Goal: Transaction & Acquisition: Purchase product/service

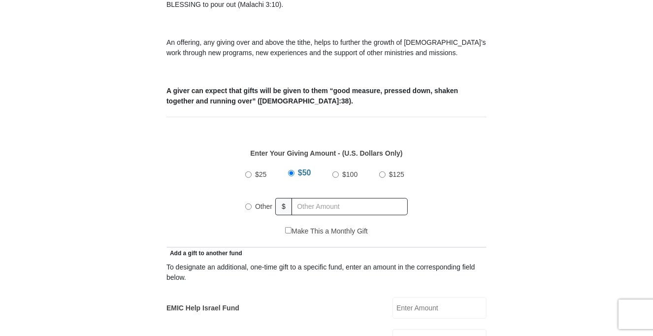
scroll to position [394, 0]
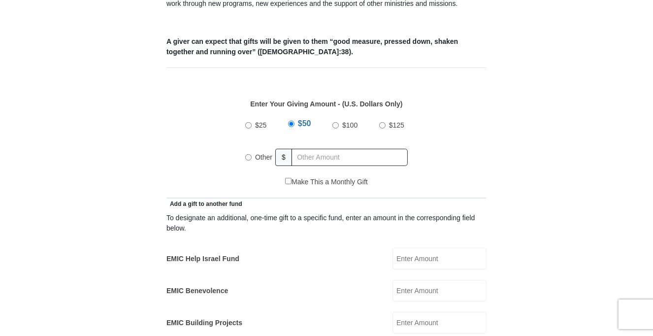
click at [246, 154] on input "Other" at bounding box center [248, 157] width 6 height 6
radio input "true"
click at [329, 149] on input "text" at bounding box center [351, 157] width 113 height 17
type input "90.00"
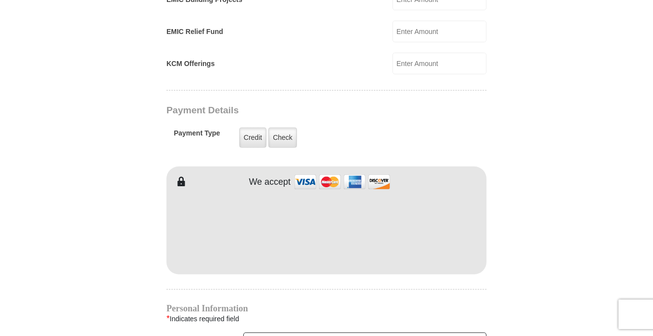
scroll to position [738, 0]
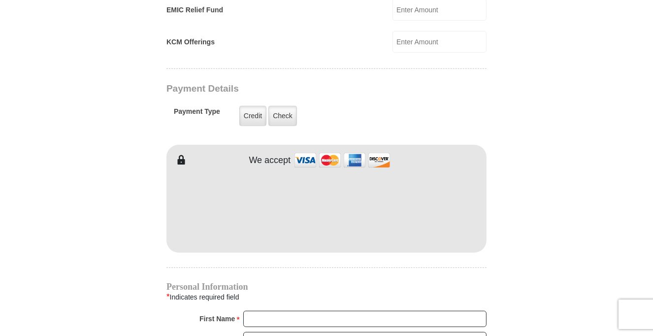
click at [140, 229] on form "[GEOGRAPHIC_DATA][DEMOGRAPHIC_DATA] Online Giving Because of gifts like yours, …" at bounding box center [326, 21] width 561 height 1440
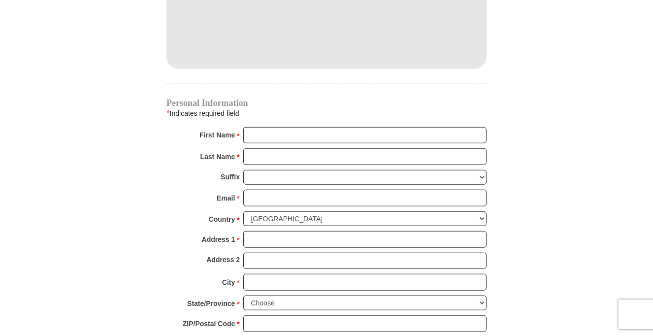
scroll to position [985, 0]
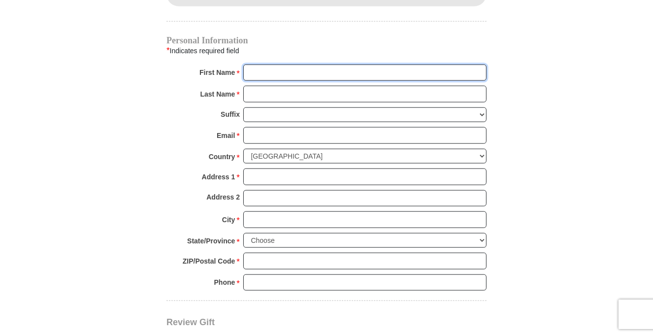
click at [338, 64] on input "First Name *" at bounding box center [364, 72] width 243 height 17
type input "[PERSON_NAME]"
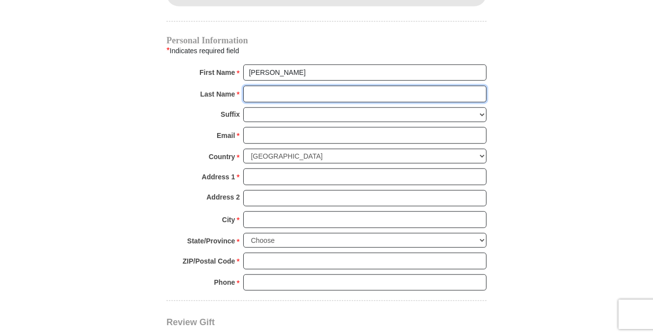
click at [318, 86] on input "Last Name *" at bounding box center [364, 94] width 243 height 17
type input "[PERSON_NAME]"
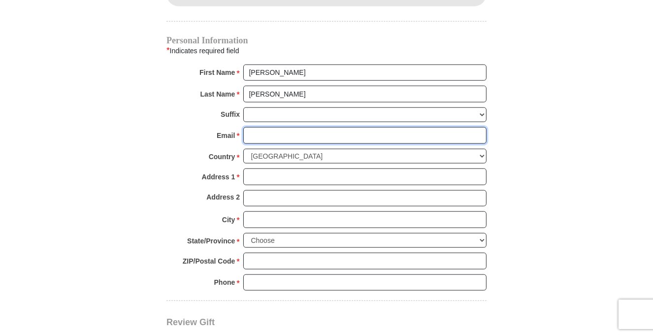
click at [318, 127] on input "Email *" at bounding box center [364, 135] width 243 height 17
type input "[EMAIL_ADDRESS][DOMAIN_NAME]"
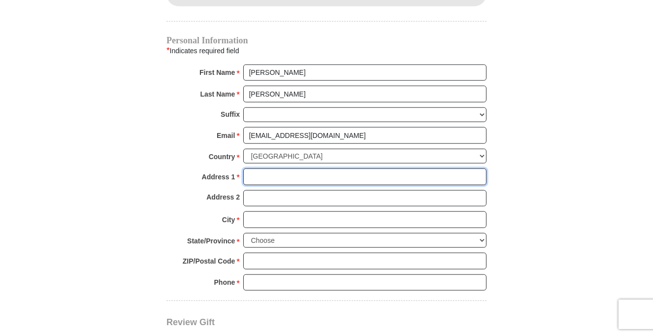
type input "[STREET_ADDRESS][PERSON_NAME]"
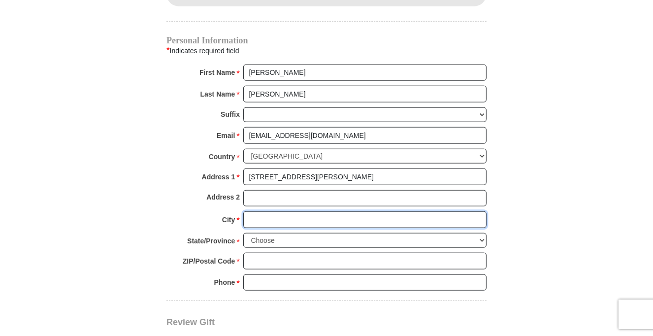
type input "[GEOGRAPHIC_DATA]"
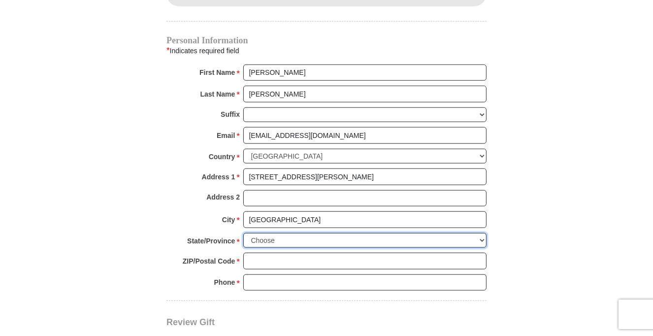
select select "[GEOGRAPHIC_DATA]"
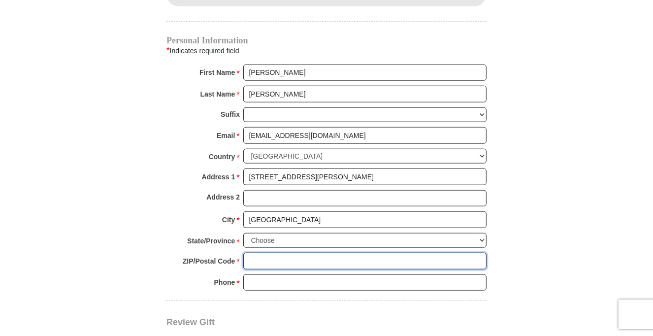
type input "76180"
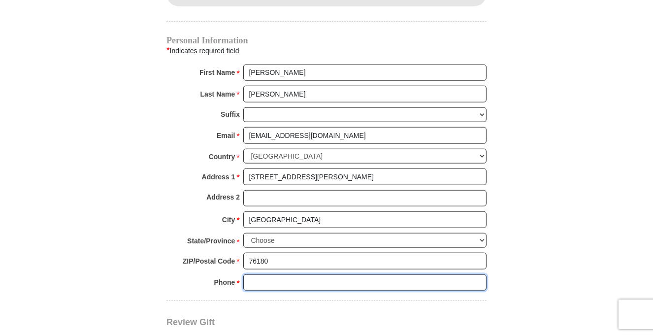
type input "4695257918"
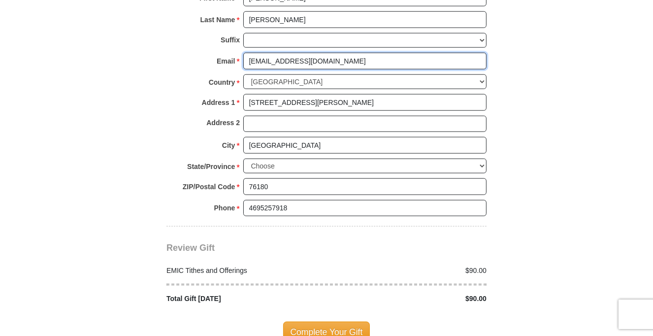
scroll to position [1083, 0]
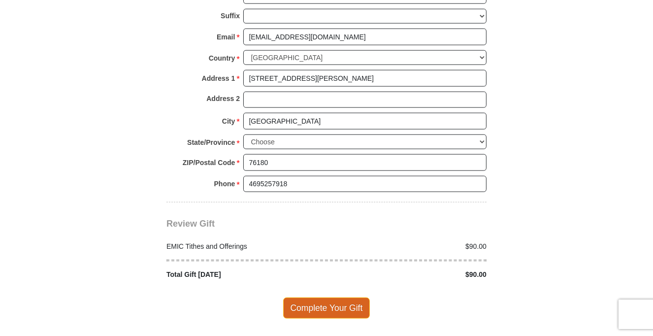
click at [327, 297] on span "Complete Your Gift" at bounding box center [326, 307] width 87 height 21
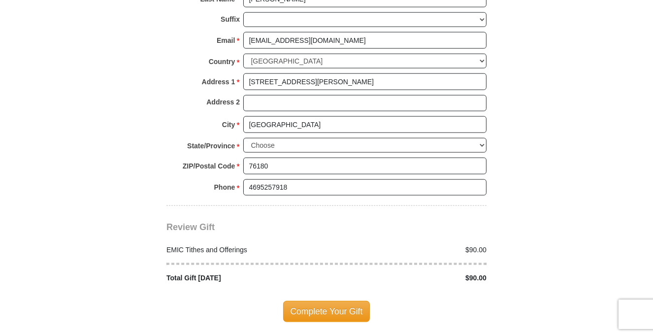
scroll to position [1146, 0]
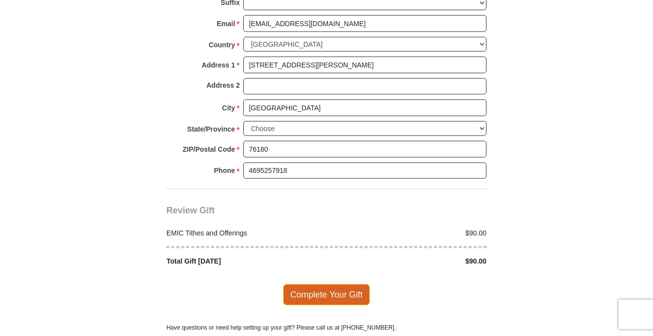
click at [326, 284] on span "Complete Your Gift" at bounding box center [326, 294] width 87 height 21
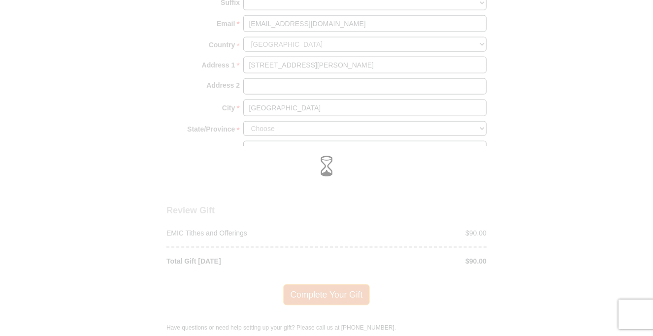
scroll to position [1096, 0]
